Goal: Task Accomplishment & Management: Use online tool/utility

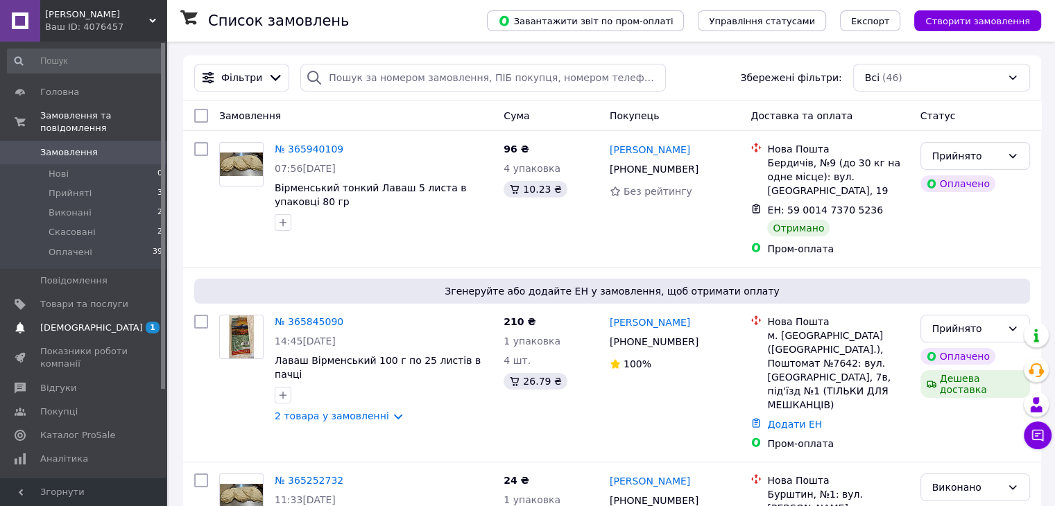
click at [88, 322] on span "[DEMOGRAPHIC_DATA]" at bounding box center [91, 328] width 103 height 12
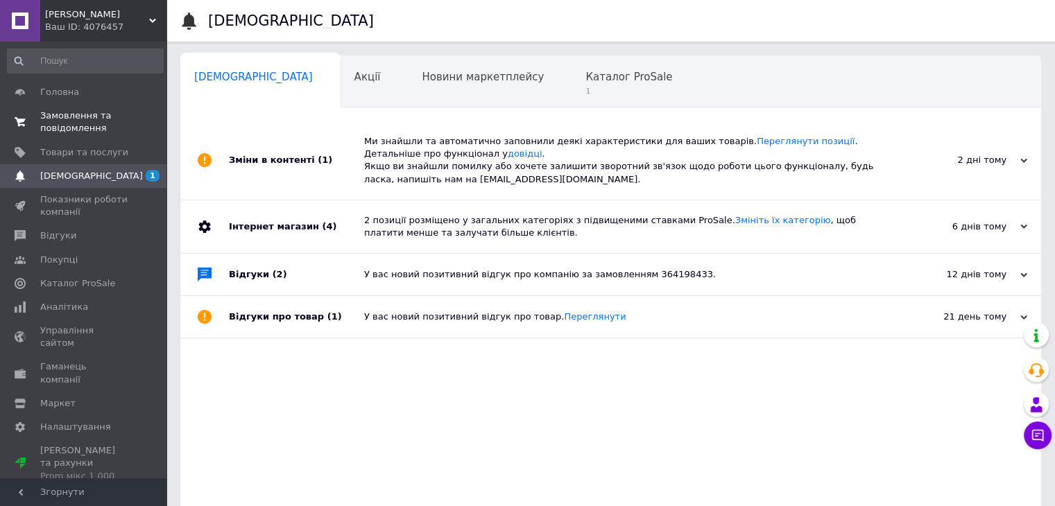
click at [70, 111] on span "Замовлення та повідомлення" at bounding box center [84, 122] width 88 height 25
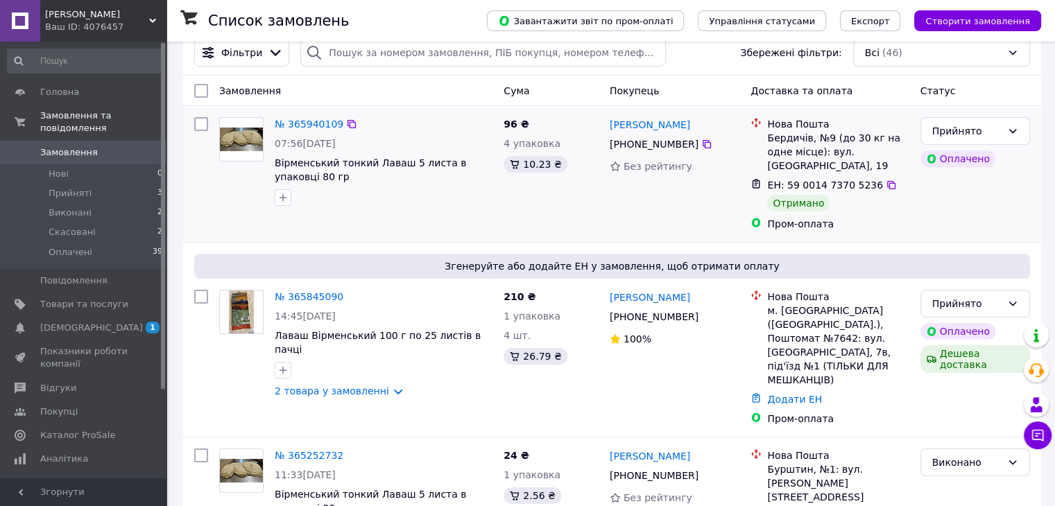
scroll to position [69, 0]
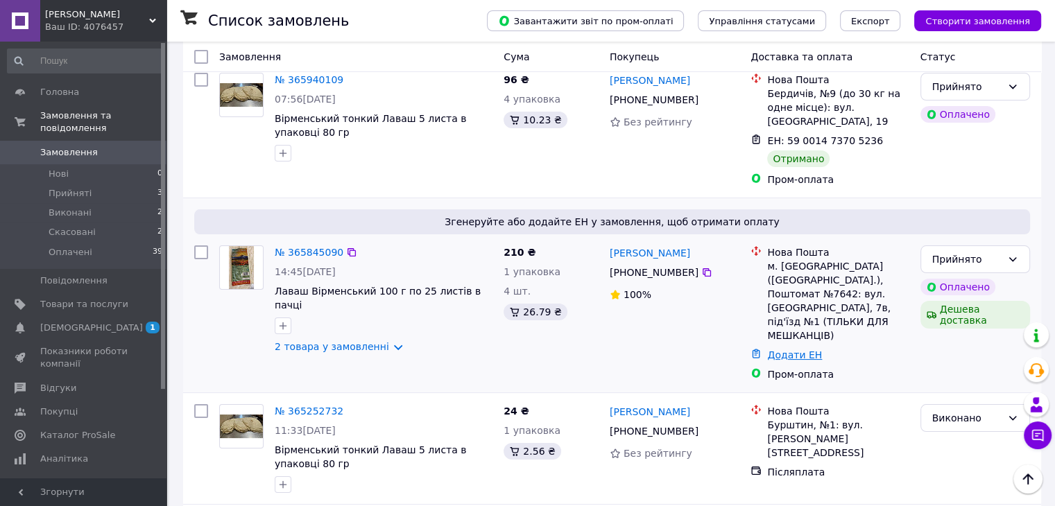
click at [805, 350] on link "Додати ЕН" at bounding box center [794, 355] width 55 height 11
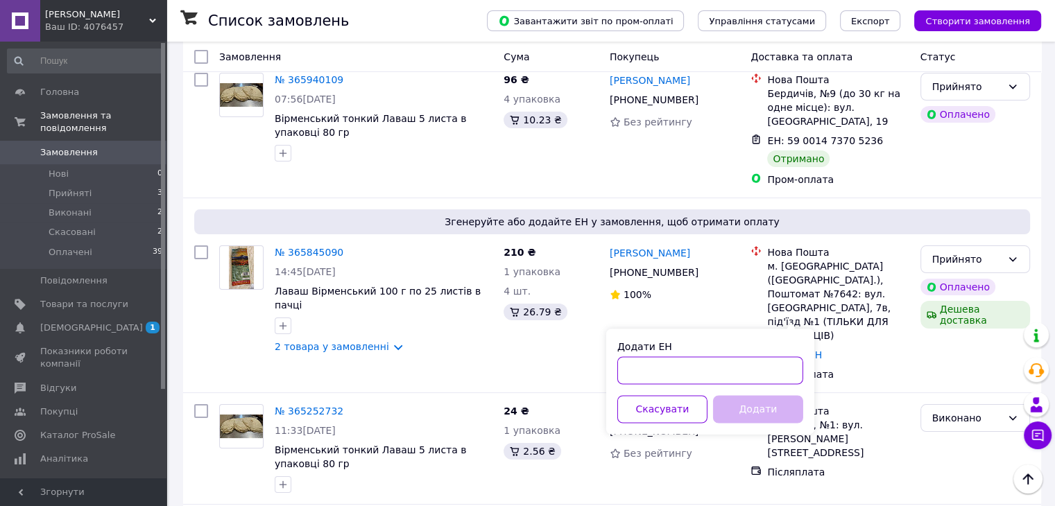
click at [685, 377] on input "Додати ЕН" at bounding box center [710, 371] width 186 height 28
type input "59001474575093"
click at [747, 417] on button "Додати" at bounding box center [758, 409] width 90 height 28
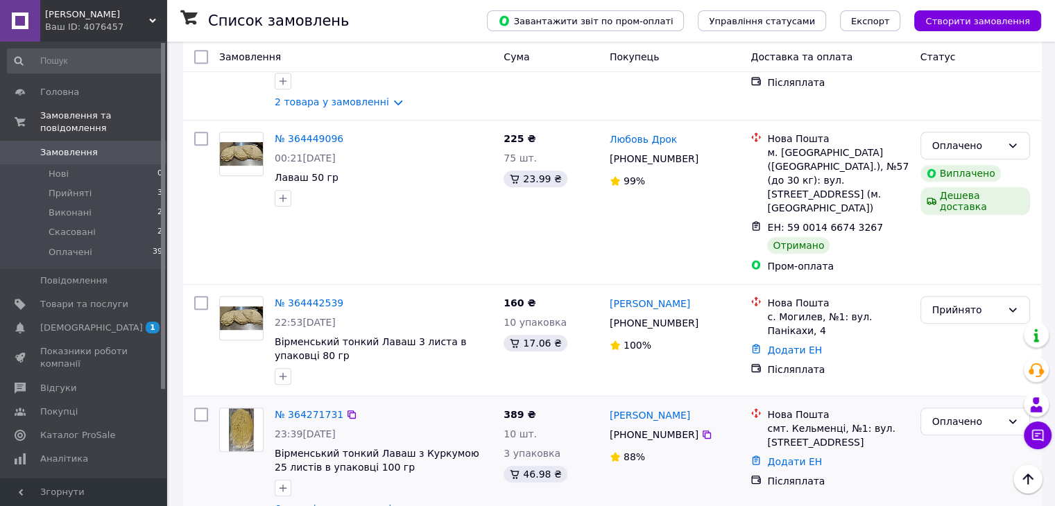
scroll to position [624, 0]
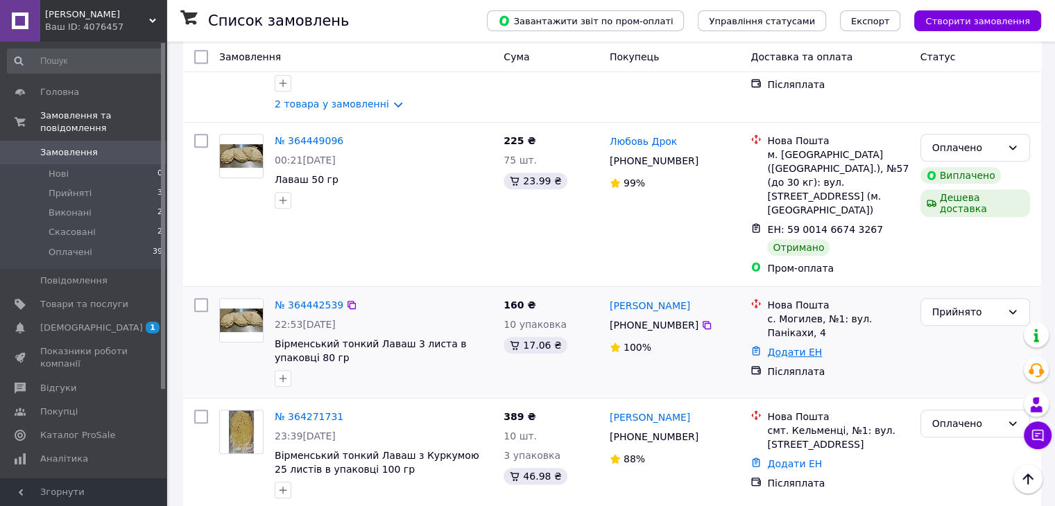
click at [802, 347] on link "Додати ЕН" at bounding box center [794, 352] width 55 height 11
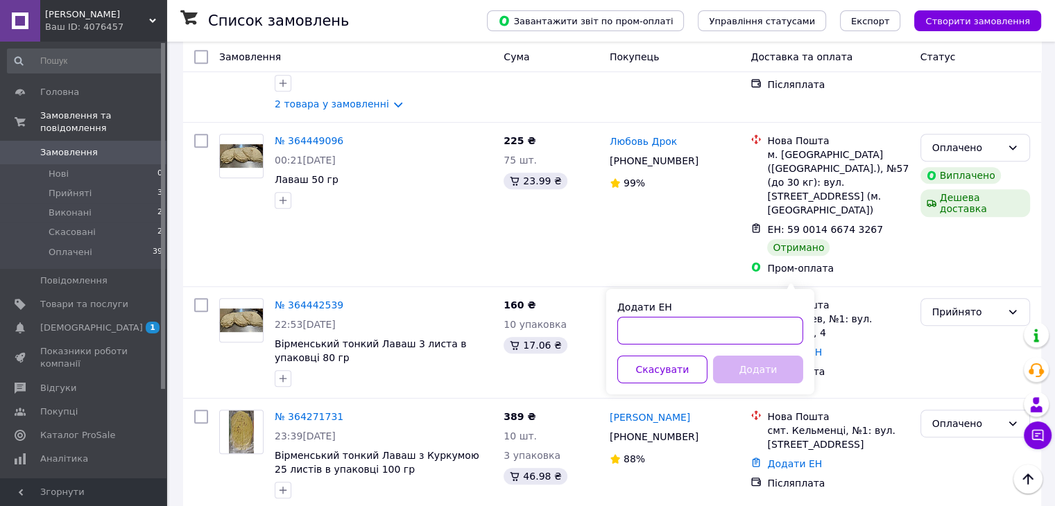
click at [674, 325] on input "Додати ЕН" at bounding box center [710, 331] width 186 height 28
type input "59001466739920"
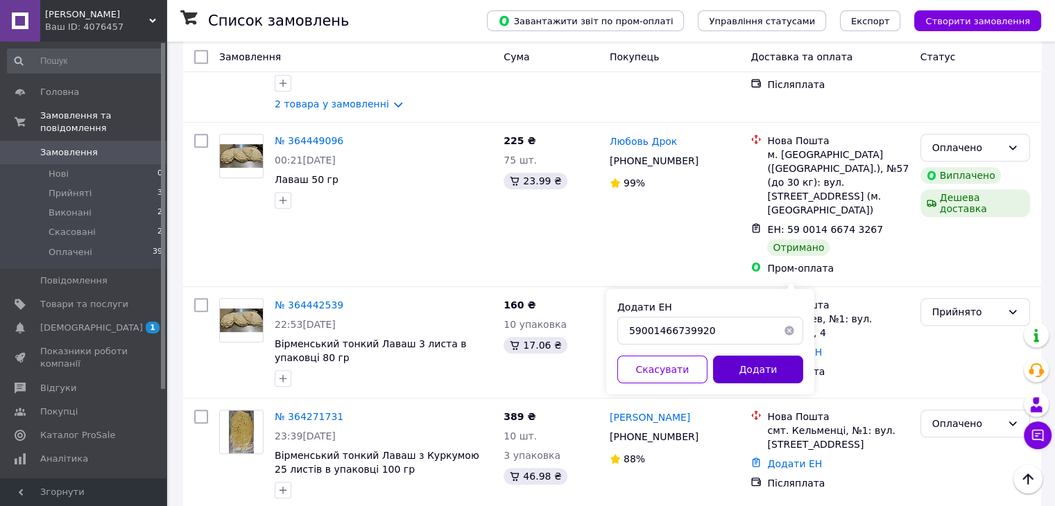
click at [745, 364] on button "Додати" at bounding box center [758, 370] width 90 height 28
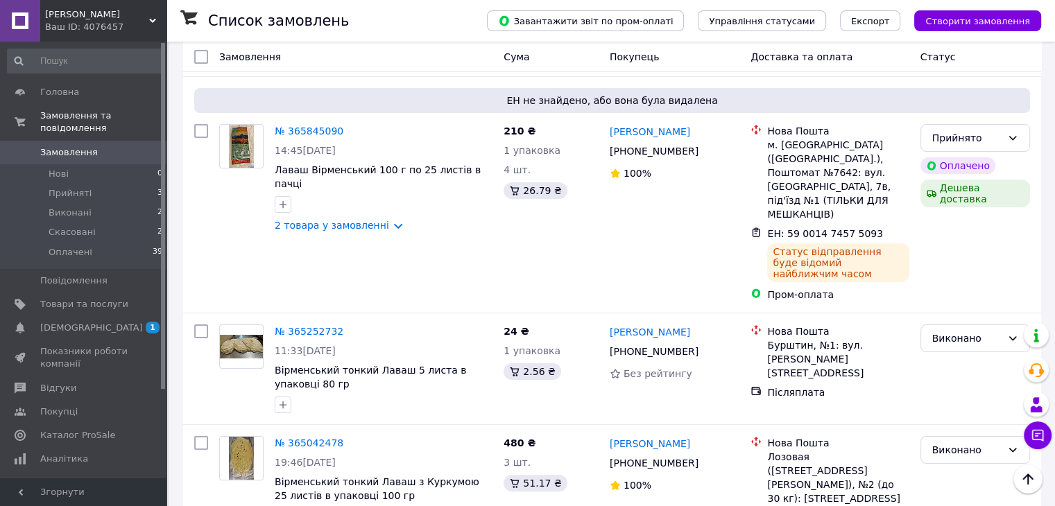
scroll to position [0, 0]
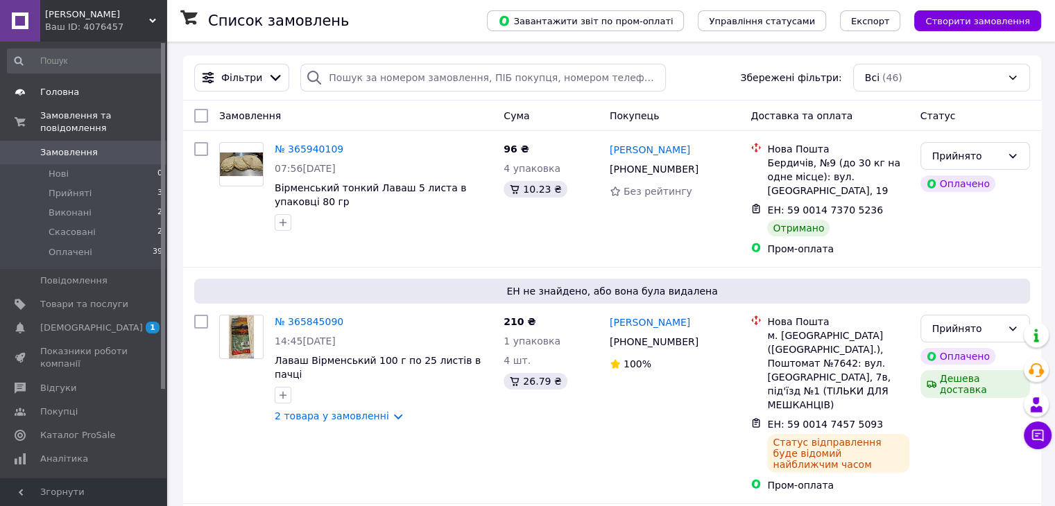
click at [75, 92] on span "Головна" at bounding box center [84, 92] width 88 height 12
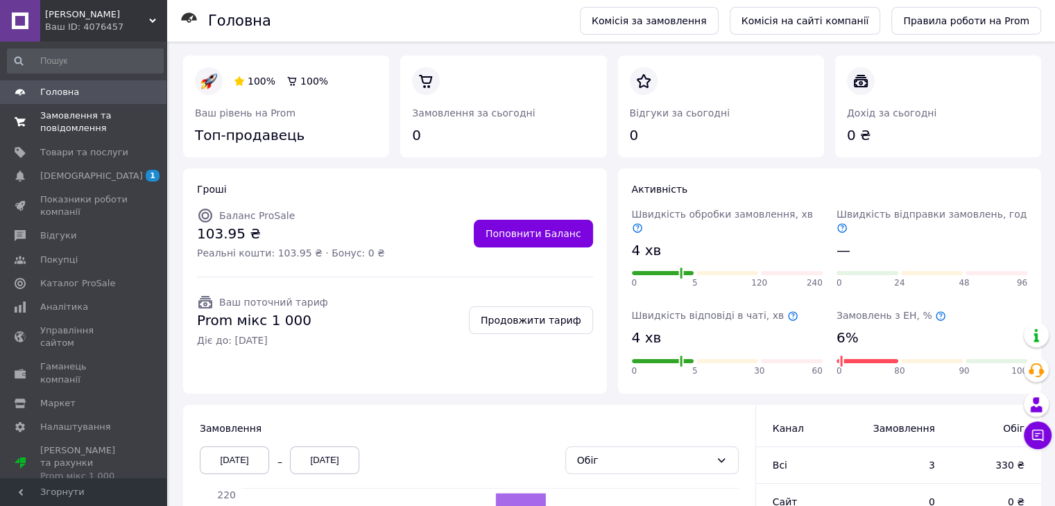
click at [75, 118] on span "Замовлення та повідомлення" at bounding box center [84, 122] width 88 height 25
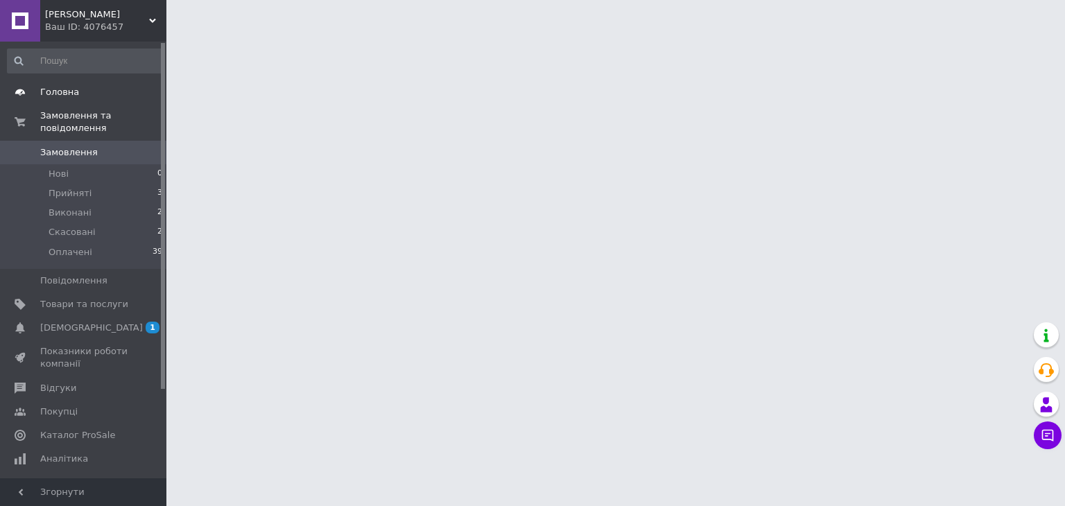
click at [65, 92] on span "Головна" at bounding box center [59, 92] width 39 height 12
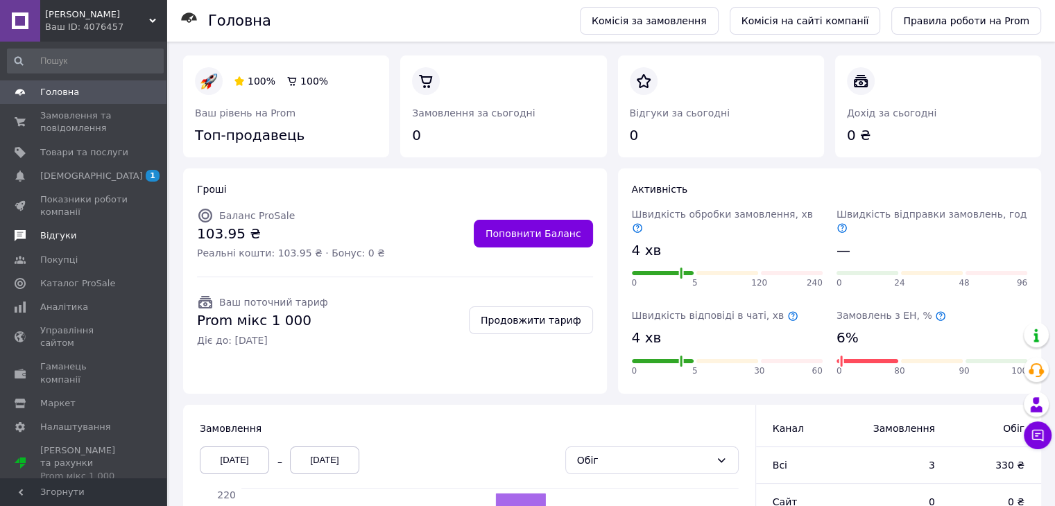
click at [48, 230] on span "Відгуки" at bounding box center [58, 236] width 36 height 12
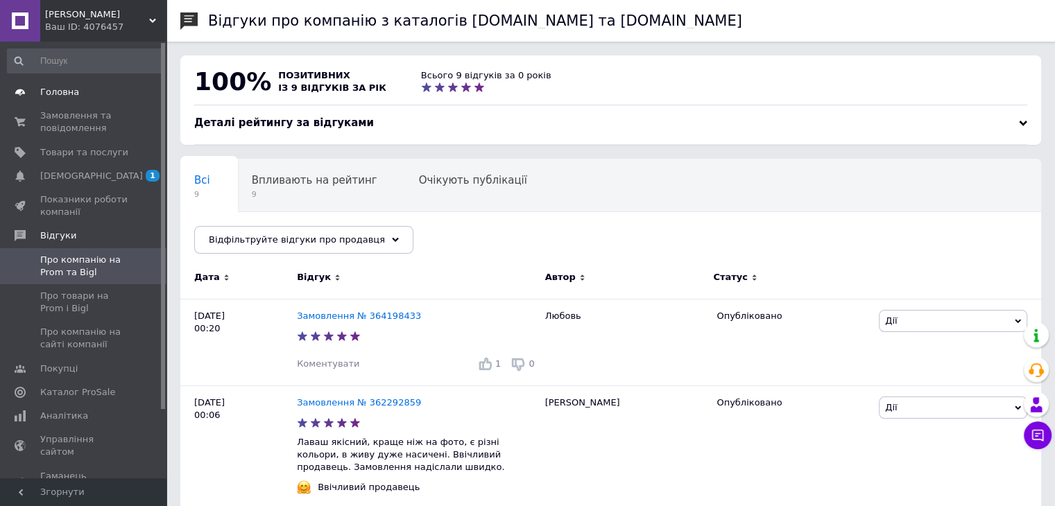
click at [50, 92] on span "Головна" at bounding box center [59, 92] width 39 height 12
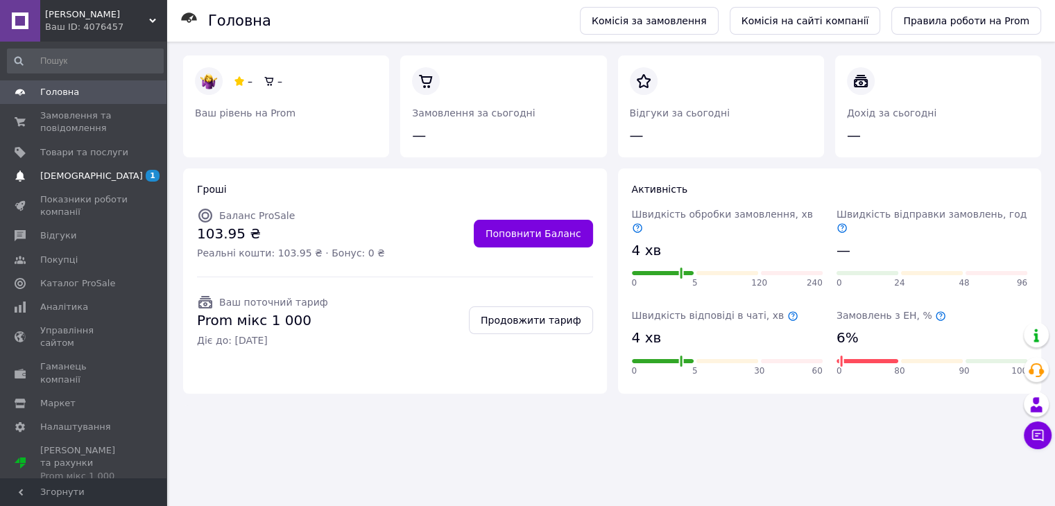
click at [65, 170] on span "[DEMOGRAPHIC_DATA]" at bounding box center [91, 176] width 103 height 12
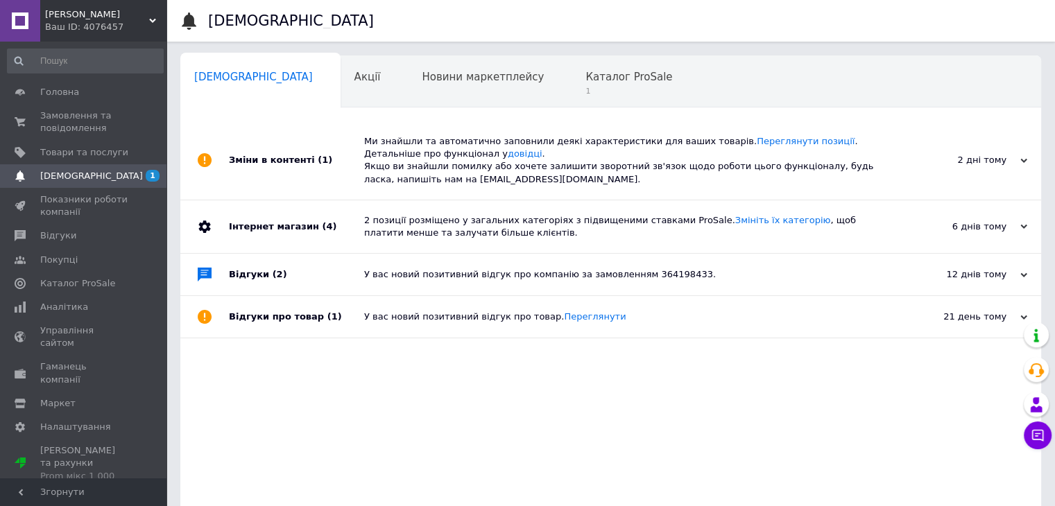
click at [258, 162] on div "Зміни в контенті (1)" at bounding box center [296, 160] width 135 height 78
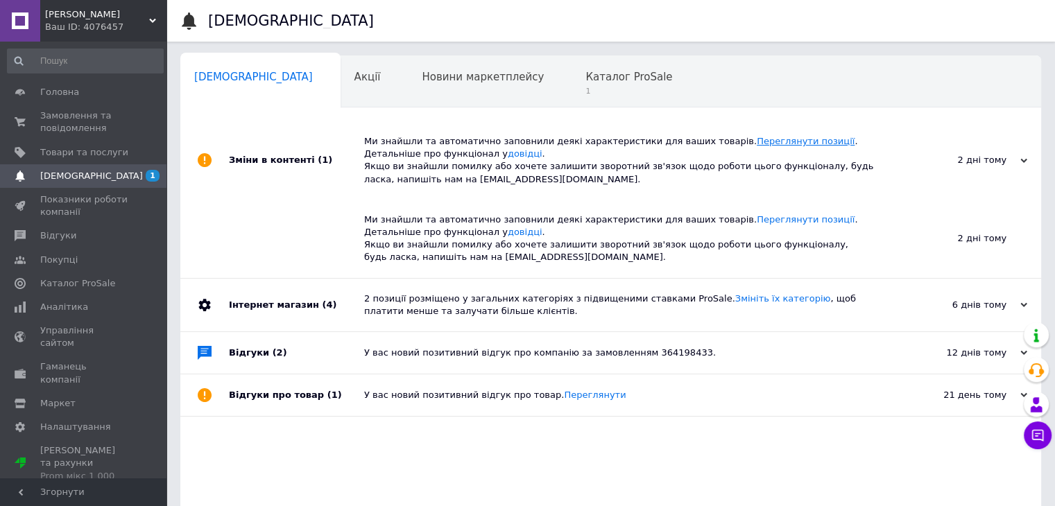
click at [757, 139] on link "Переглянути позиції" at bounding box center [806, 141] width 98 height 10
